Goal: Task Accomplishment & Management: Manage account settings

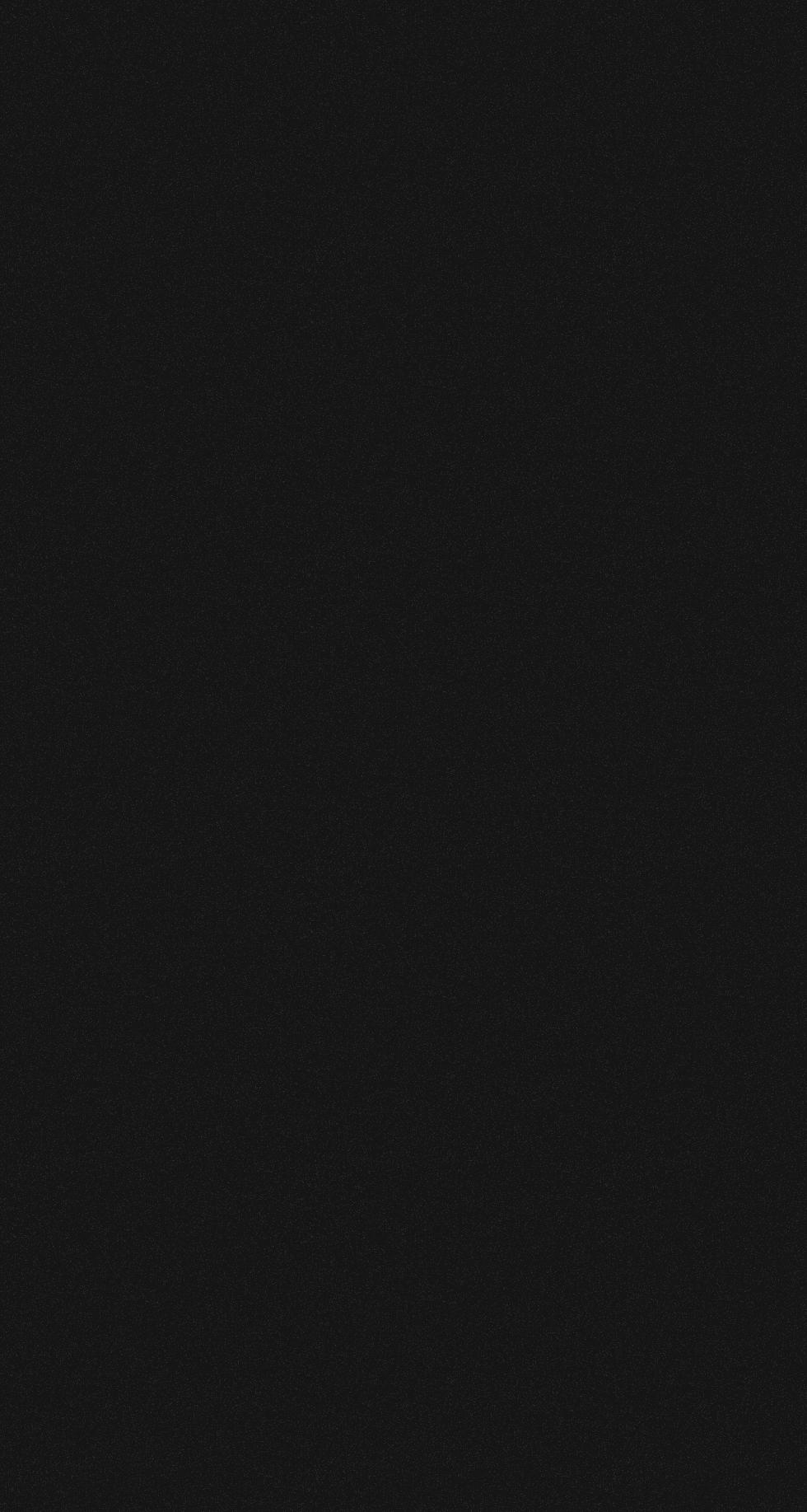
scroll to position [751, 0]
click at [0, 0] on link "Inicie sesión" at bounding box center [0, 0] width 0 height 0
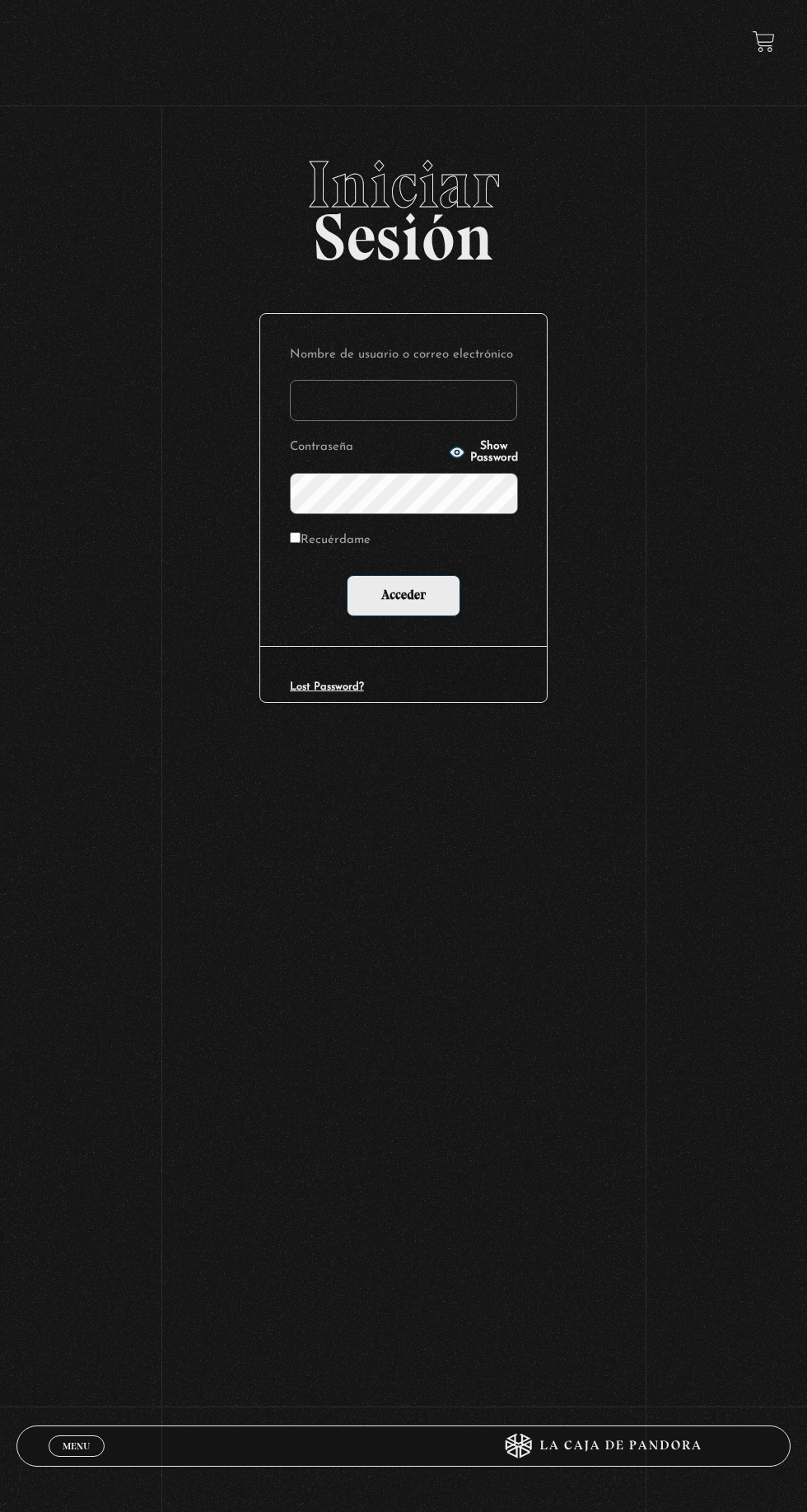
click at [379, 368] on label "Nombre de usuario o correo electrónico" at bounding box center [403, 356] width 227 height 24
click at [379, 379] on input "Nombre de usuario o correo electrónico" at bounding box center [403, 400] width 227 height 42
click at [326, 408] on input "Nombre de usuario o correo electrónico" at bounding box center [403, 400] width 227 height 42
type input "duvan0856789@gmail.com"
click at [346, 575] on input "Acceder" at bounding box center [403, 595] width 113 height 42
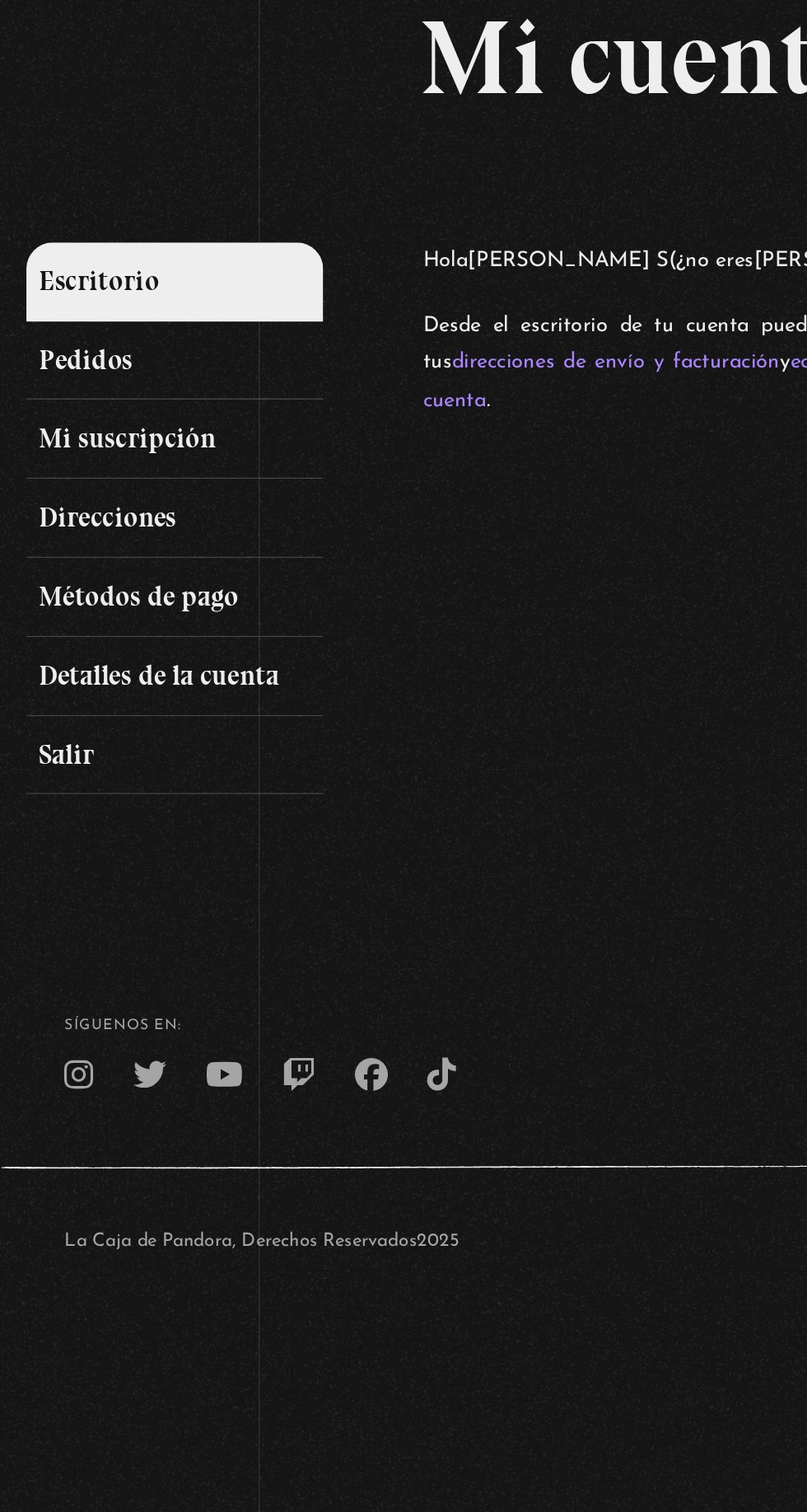
click at [55, 398] on link "Mi suscripción" at bounding box center [109, 392] width 186 height 49
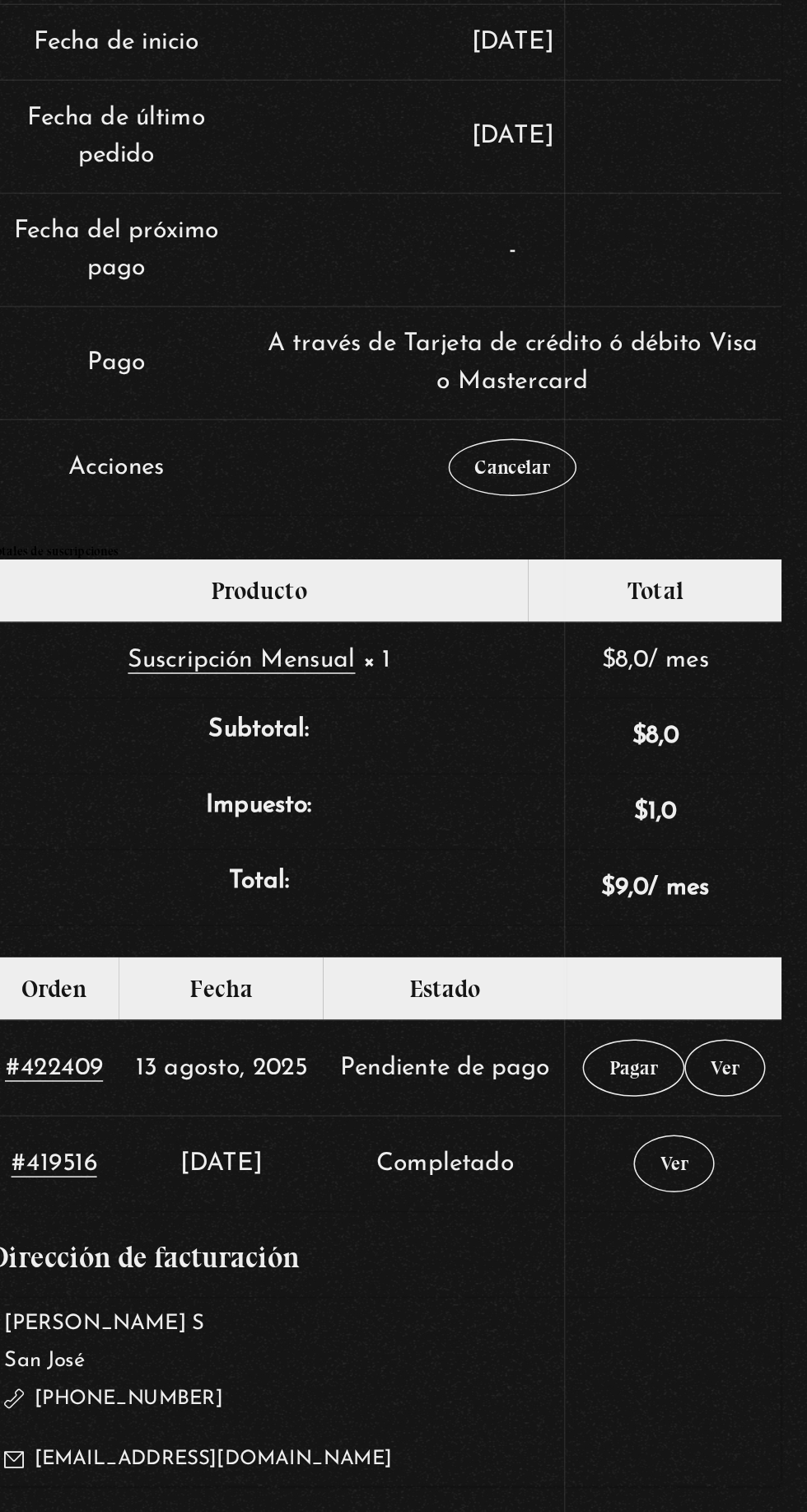
click at [758, 1034] on link "Ver" at bounding box center [752, 1025] width 53 height 38
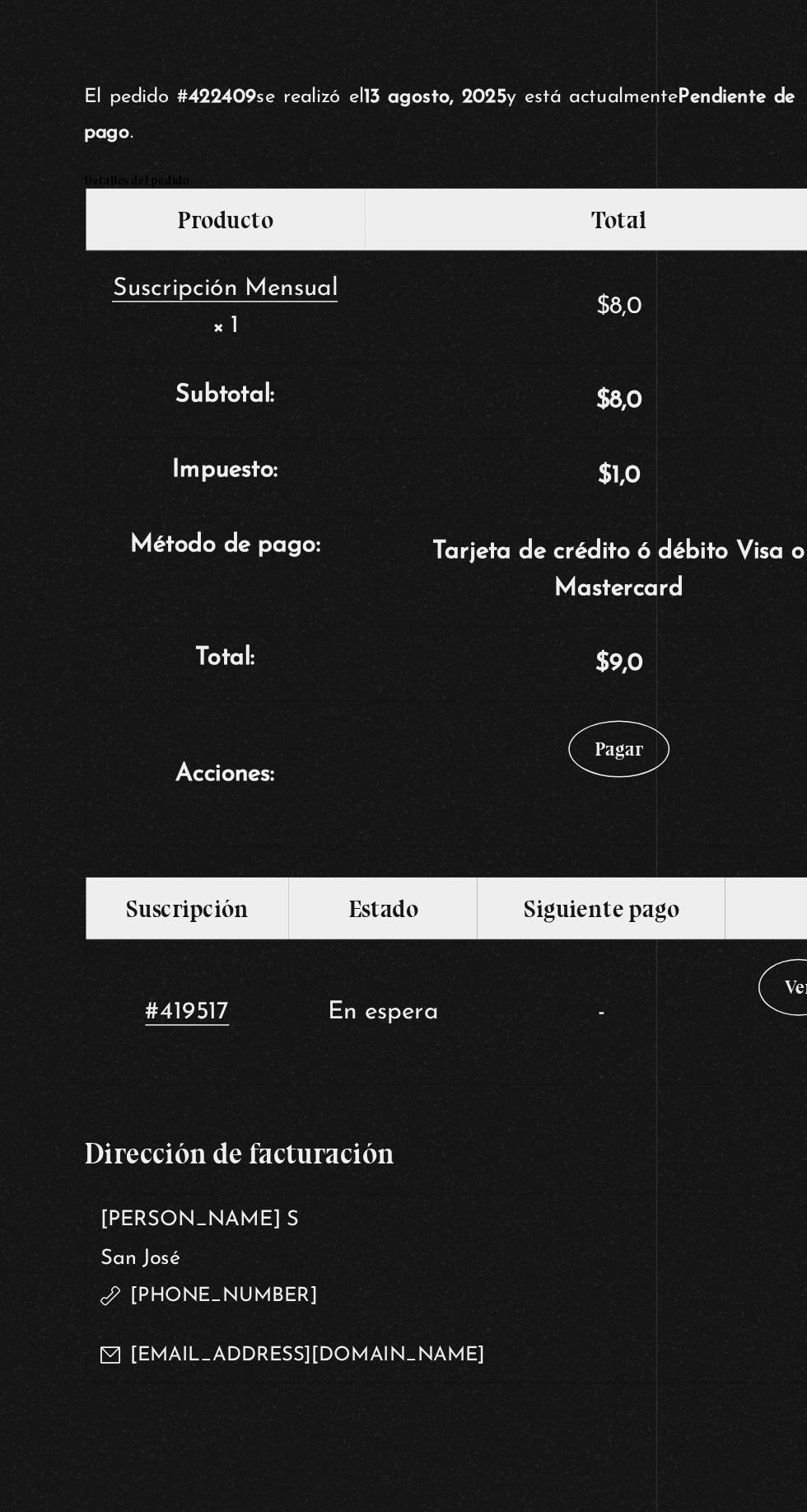
scroll to position [3, 0]
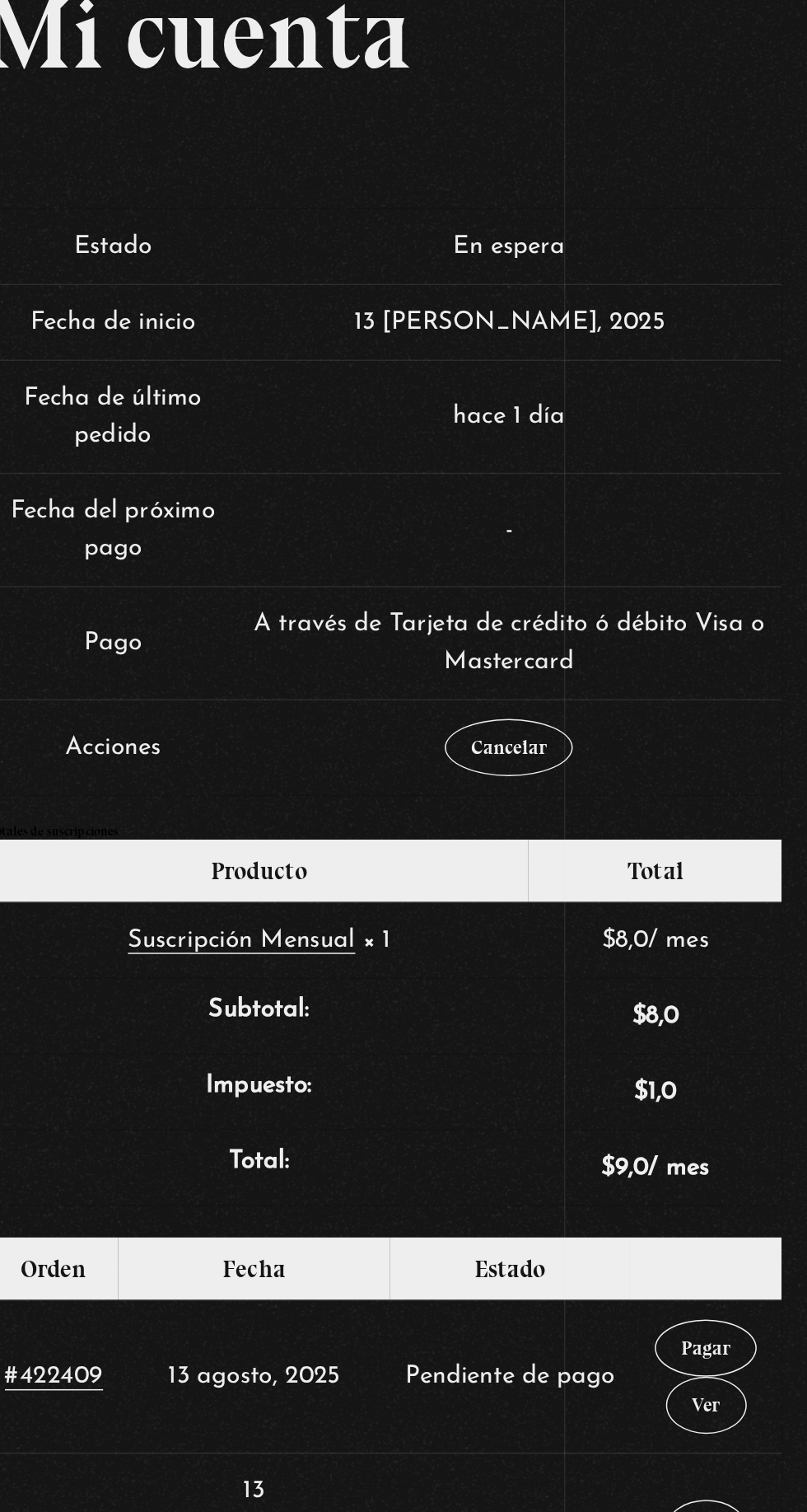
click at [626, 635] on link "Cancelar" at bounding box center [609, 627] width 85 height 38
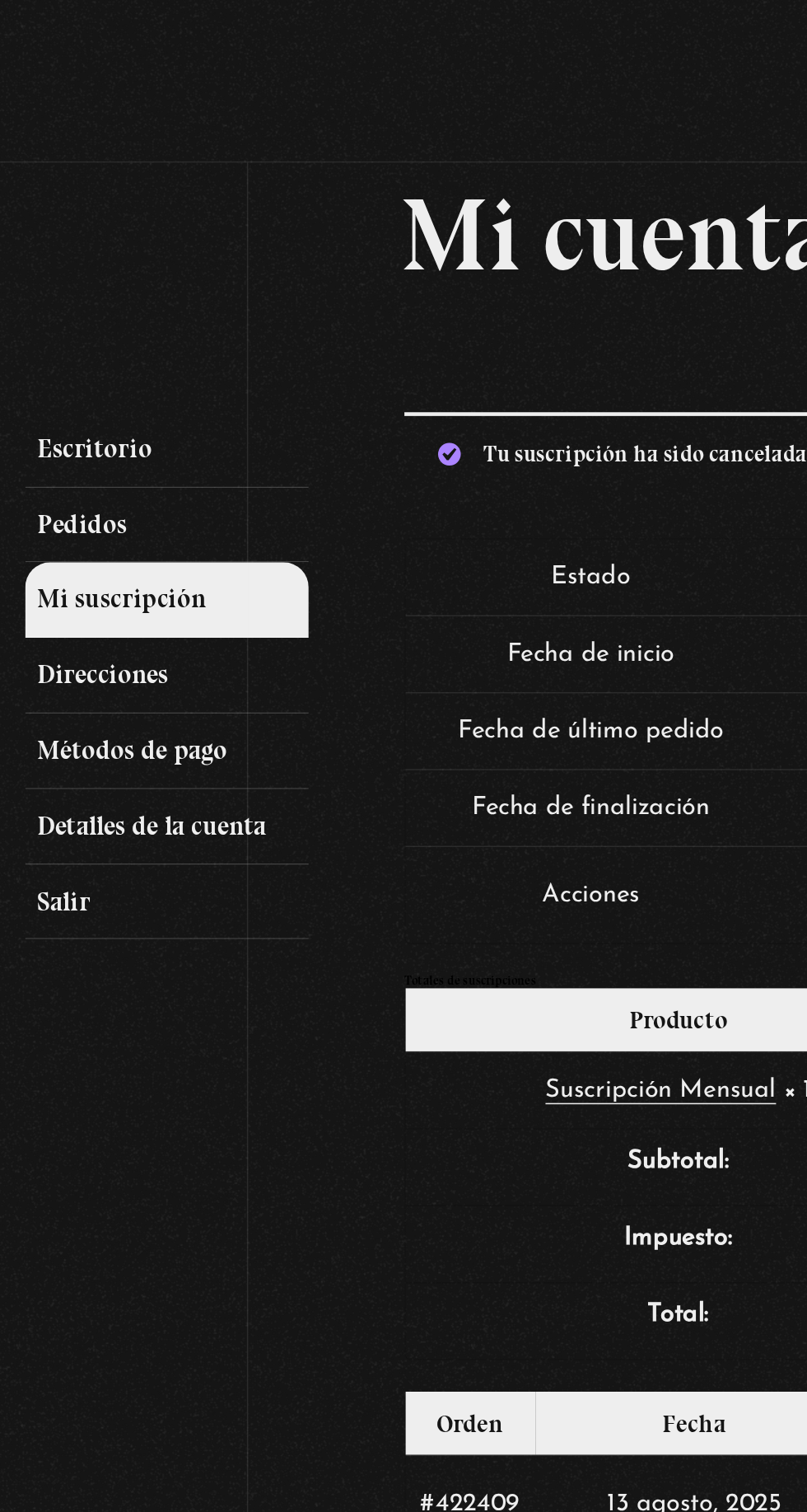
click at [75, 503] on link "Métodos de pago" at bounding box center [109, 491] width 186 height 49
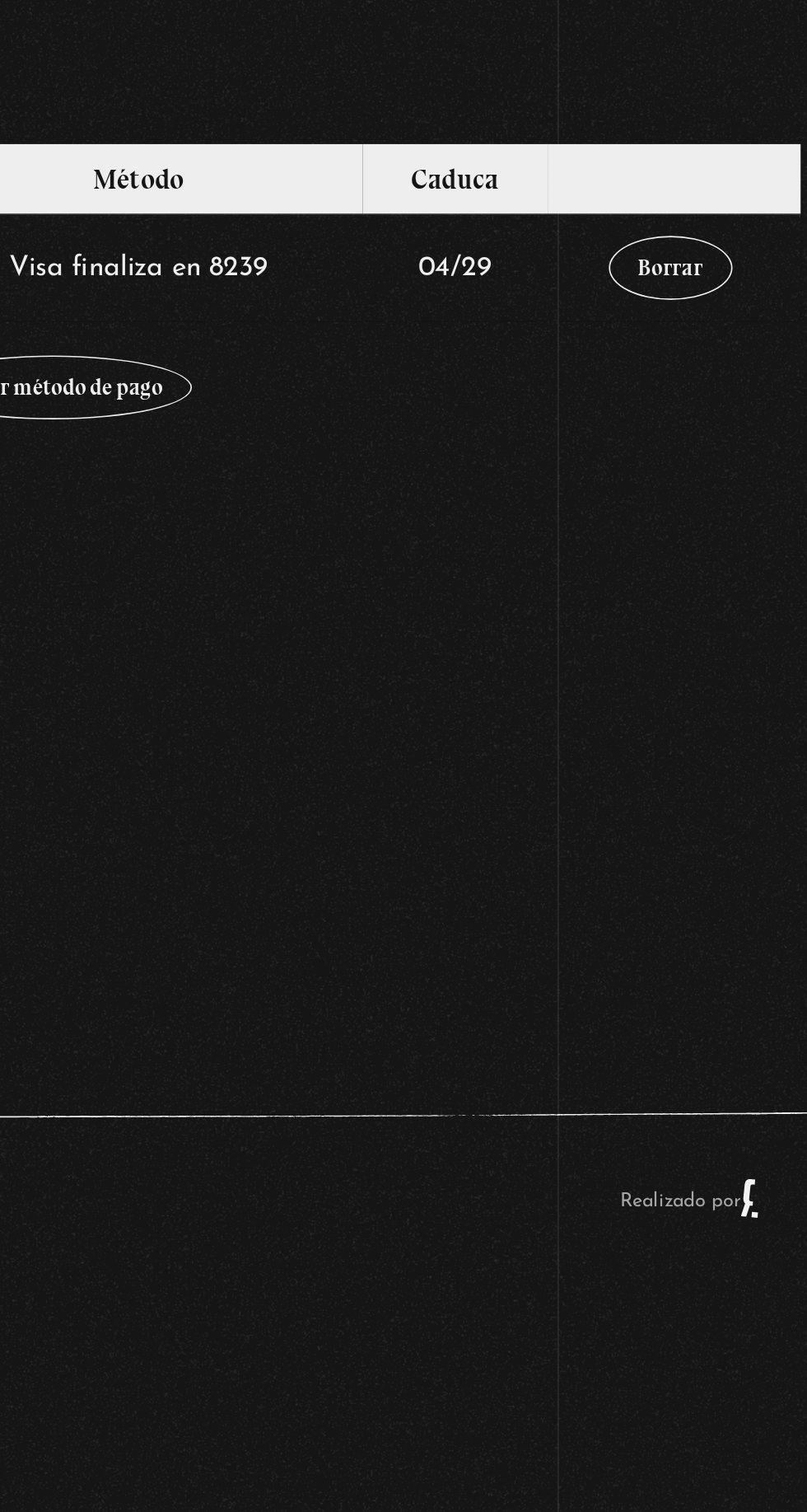
click at [711, 363] on link "Borrar" at bounding box center [713, 343] width 74 height 38
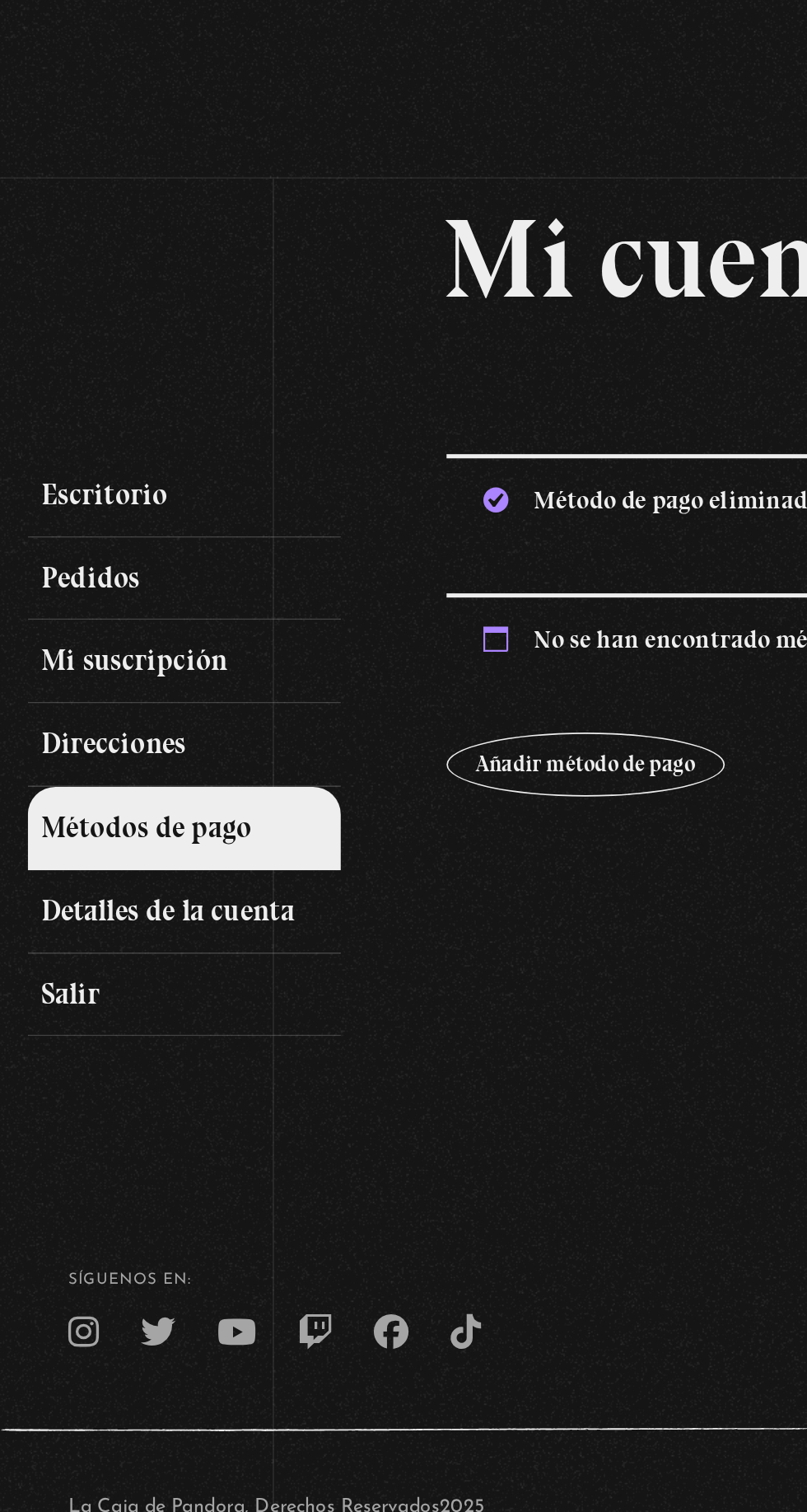
click at [101, 562] on link "Detalles de la cuenta" at bounding box center [109, 540] width 186 height 49
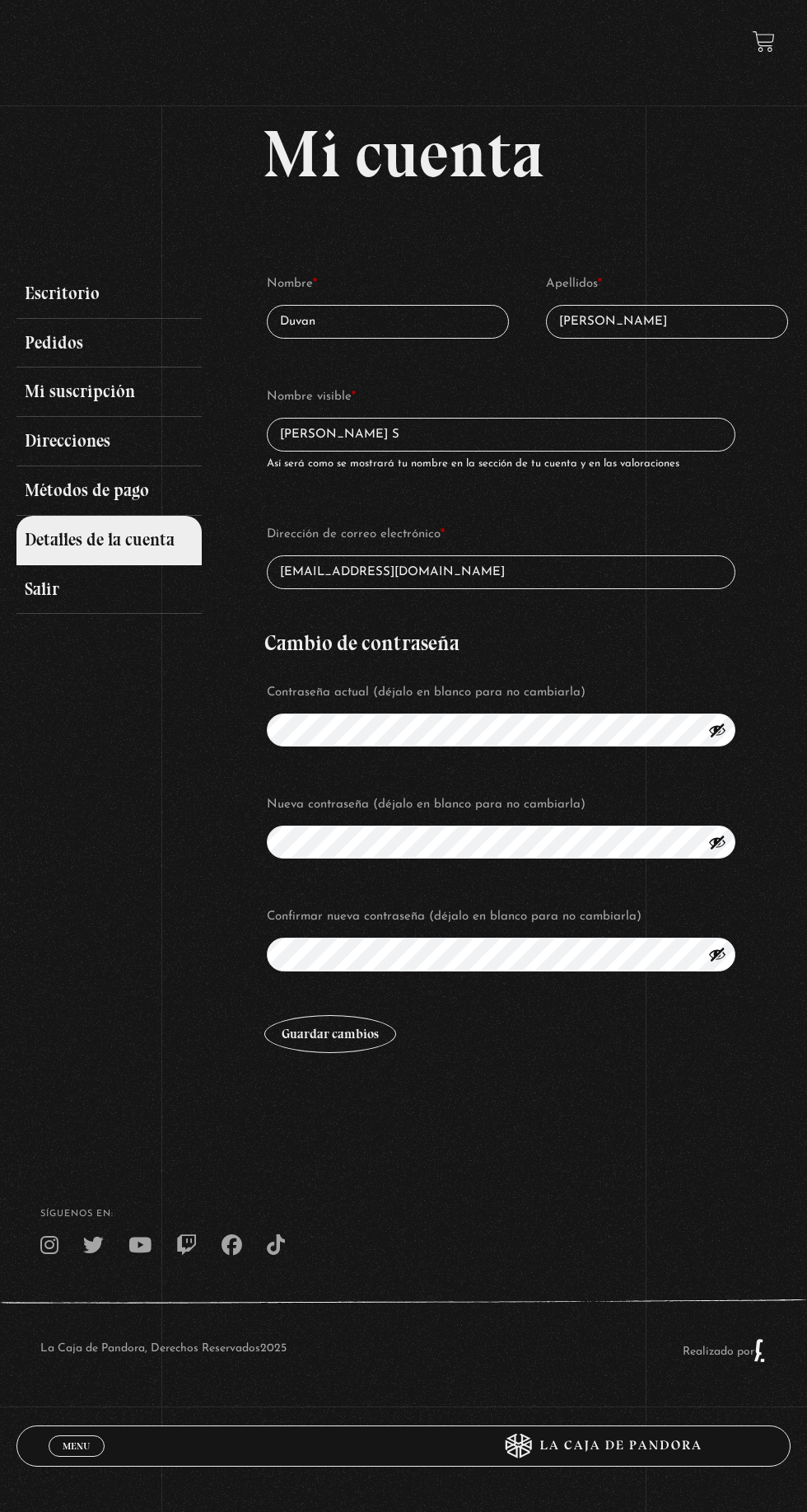
click at [67, 611] on link "Salir" at bounding box center [109, 590] width 186 height 49
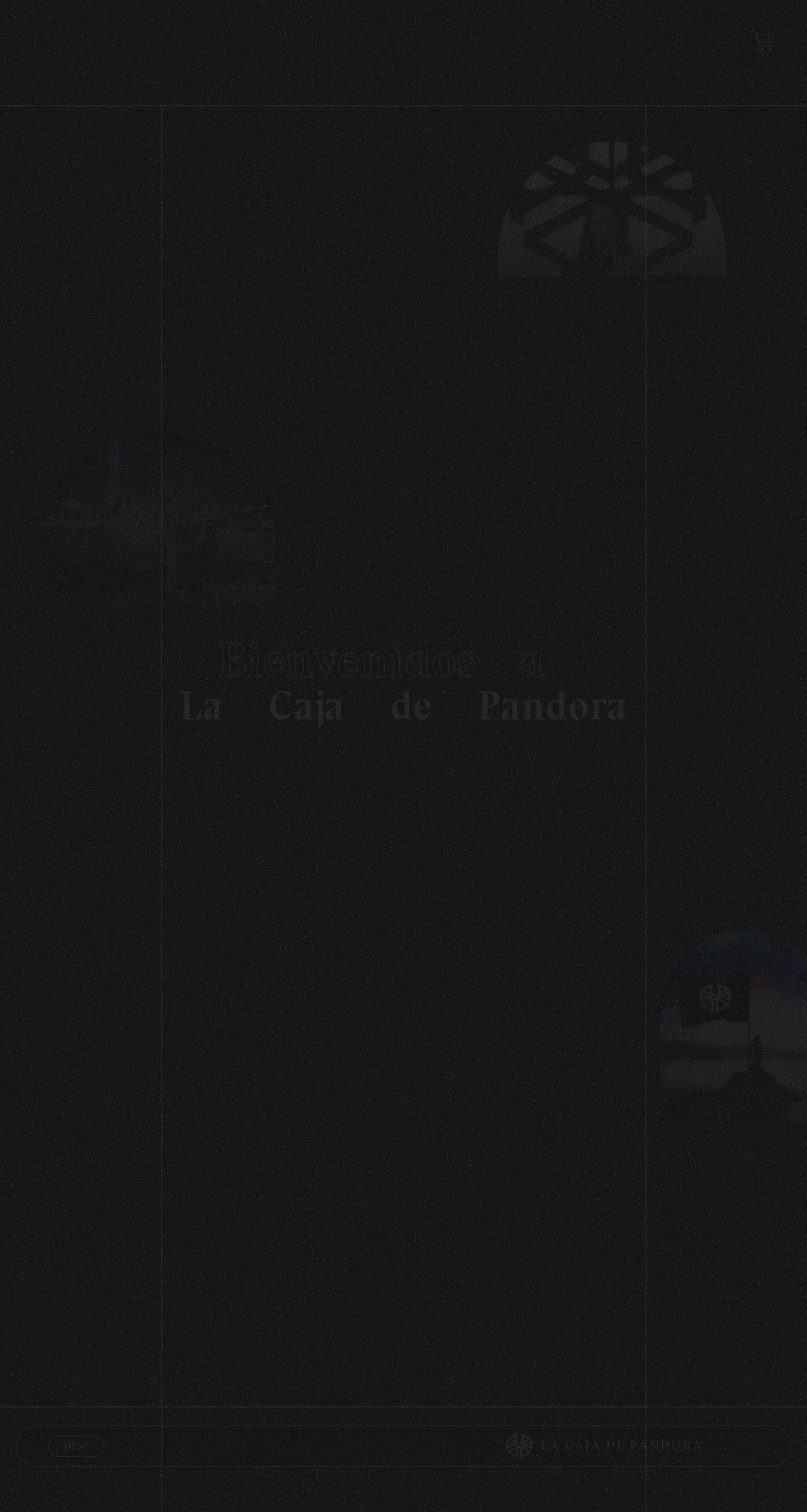
click at [0, 1076] on section "Bienvenidos a La Caja de Pandora" at bounding box center [403, 680] width 807 height 1361
